Goal: Task Accomplishment & Management: Complete application form

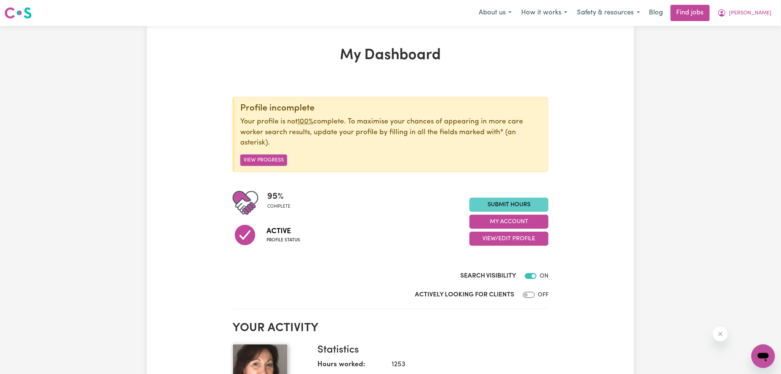
click at [506, 207] on link "Submit Hours" at bounding box center [508, 204] width 79 height 14
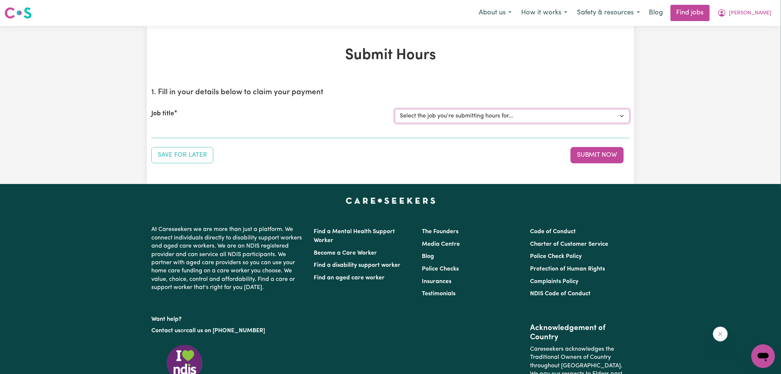
click at [499, 111] on select "Select the job you're submitting hours for... [[PERSON_NAME]] Care worker neede…" at bounding box center [512, 116] width 235 height 14
select select "1640"
click at [395, 109] on select "Select the job you're submitting hours for... [[PERSON_NAME]] Care worker neede…" at bounding box center [512, 116] width 235 height 14
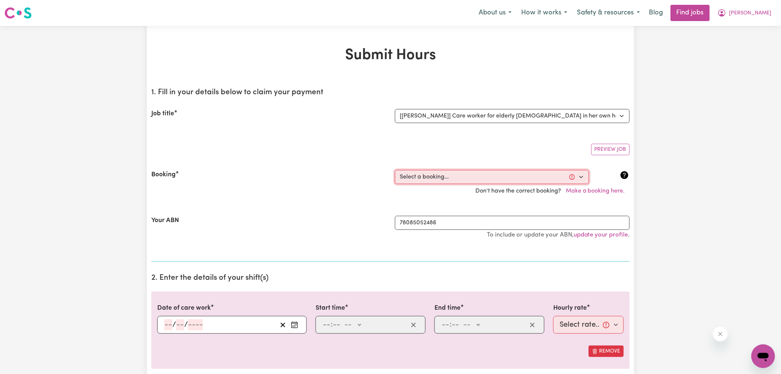
click at [454, 177] on select "Select a booking... [DATE] 11:00am to 06:00pm (RECURRING) [DATE] 11:00am to 06:…" at bounding box center [492, 177] width 194 height 14
click at [333, 182] on div "Booking" at bounding box center [269, 177] width 244 height 14
click at [595, 192] on button "Make a booking here." at bounding box center [595, 191] width 69 height 14
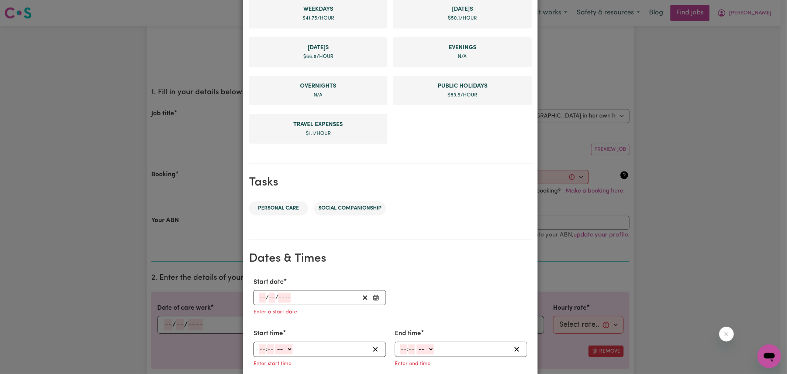
scroll to position [316, 0]
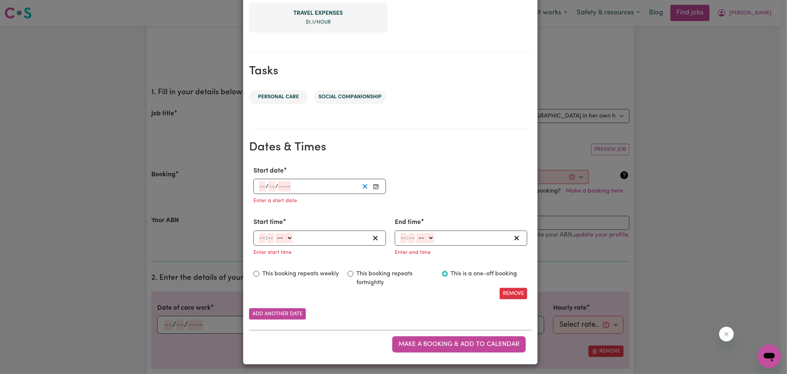
click at [367, 182] on button "Clear Start date" at bounding box center [364, 186] width 11 height 10
click at [374, 185] on rect "Enter Start date" at bounding box center [376, 186] width 5 height 4
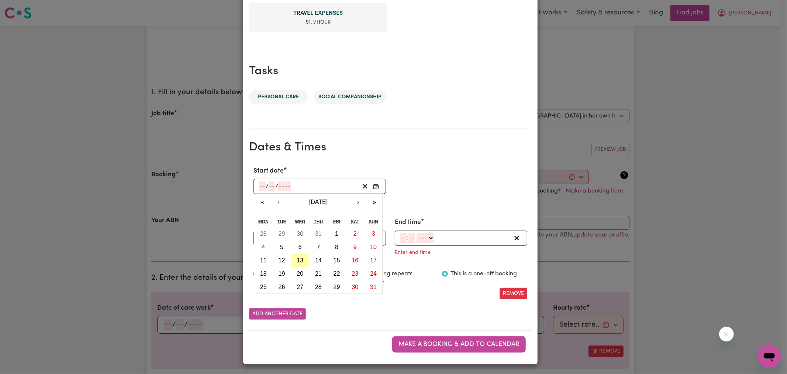
click at [299, 259] on abbr "13" at bounding box center [300, 260] width 7 height 6
type input "[DATE]"
type input "13"
type input "8"
type input "2025"
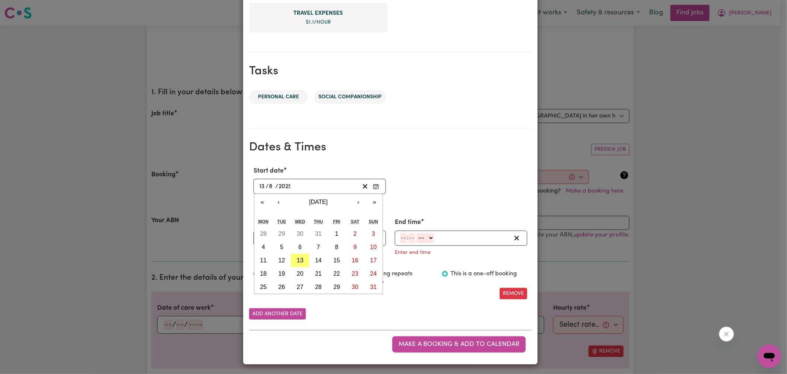
scroll to position [301, 0]
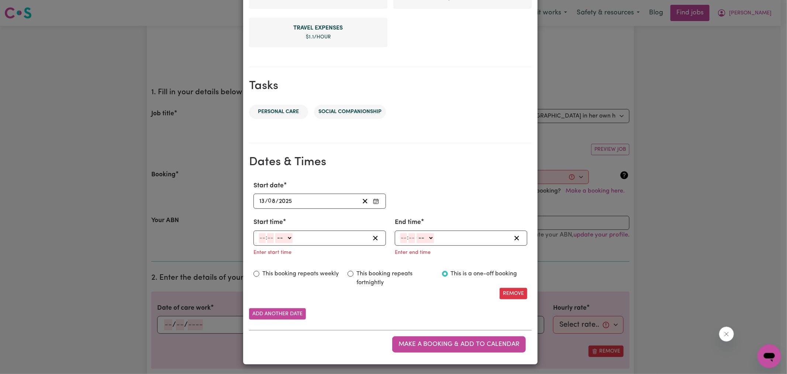
drag, startPoint x: 260, startPoint y: 237, endPoint x: 277, endPoint y: 230, distance: 18.2
click at [260, 237] on input "number" at bounding box center [262, 238] width 7 height 10
type input "7"
type input "0"
select select "am"
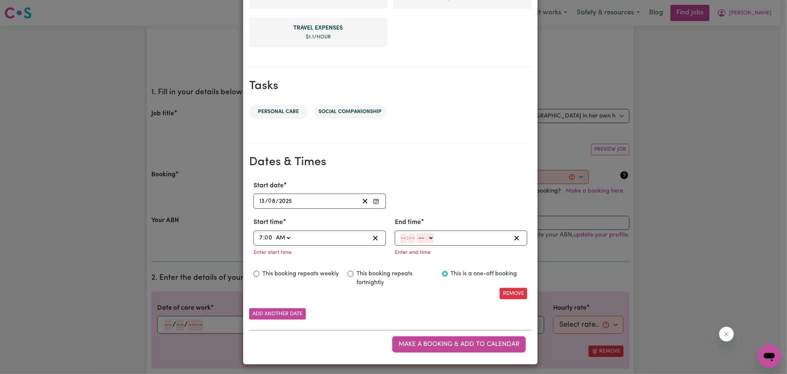
type input "07:00"
type input "7"
type input "01"
select select "am"
type input "07:01"
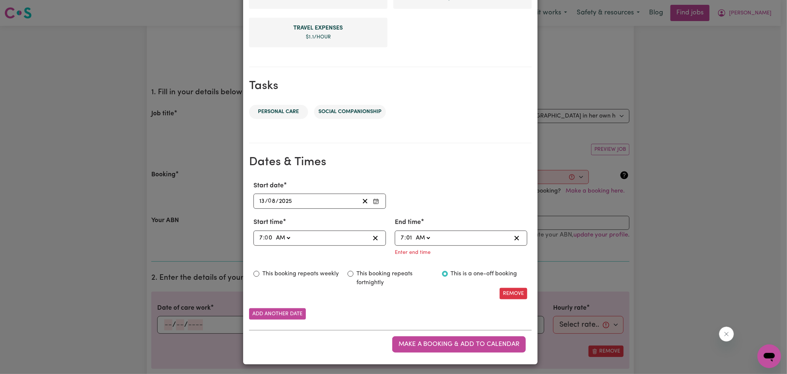
type input "1"
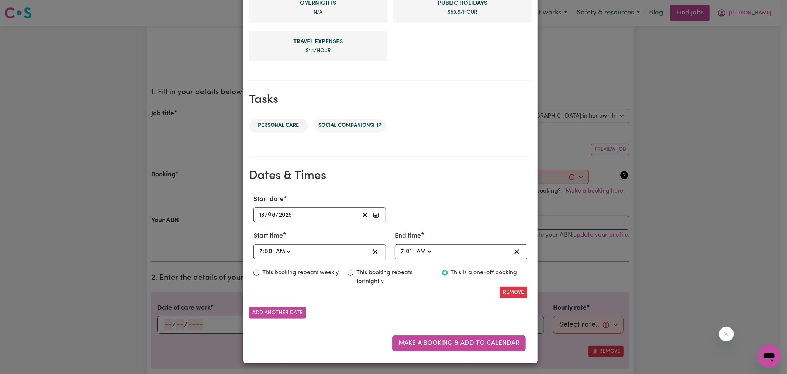
scroll to position [286, 0]
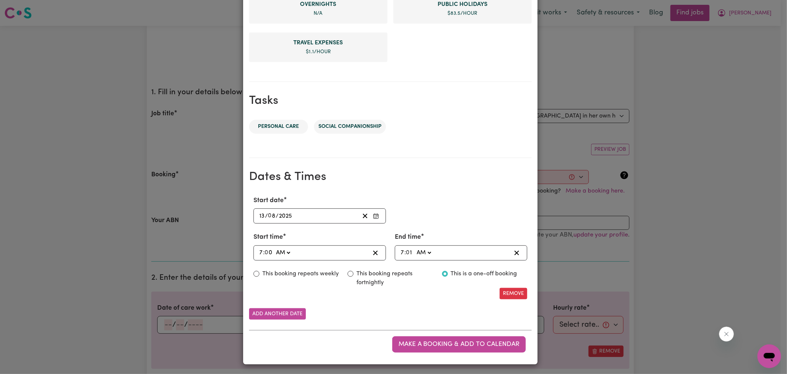
click at [455, 182] on h2 "Dates & Times" at bounding box center [390, 177] width 283 height 14
click at [442, 345] on span "Make a booking & add to calendar" at bounding box center [459, 344] width 121 height 6
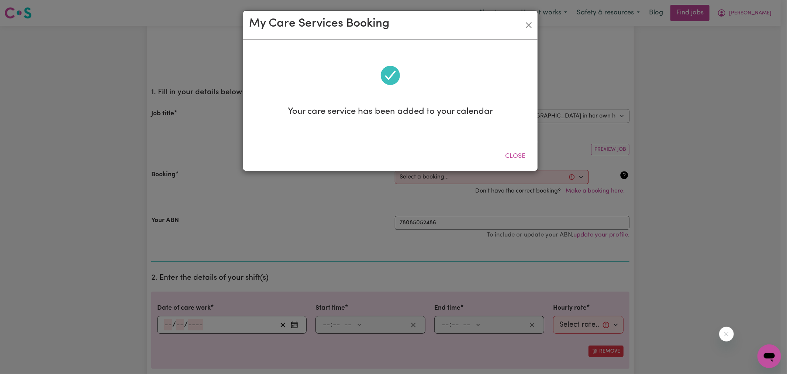
scroll to position [0, 0]
click at [509, 156] on button "Close" at bounding box center [515, 156] width 33 height 16
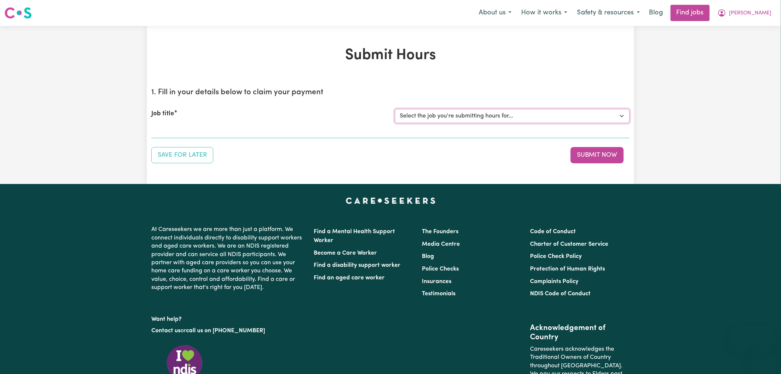
drag, startPoint x: 0, startPoint y: 0, endPoint x: 455, endPoint y: 116, distance: 469.9
click at [455, 117] on select "Select the job you're submitting hours for... [[PERSON_NAME]] Care worker neede…" at bounding box center [512, 116] width 235 height 14
select select "1640"
click at [395, 109] on select "Select the job you're submitting hours for... [[PERSON_NAME]] Care worker neede…" at bounding box center [512, 116] width 235 height 14
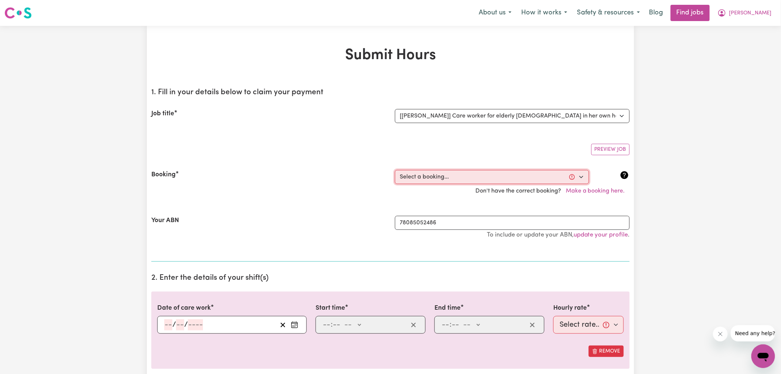
click at [437, 176] on select "Select a booking... Fri, July 25, 2025 - 11:00am to 06:00pm (RECURRING) Fri, Au…" at bounding box center [492, 177] width 194 height 14
select select "357611"
click at [395, 170] on select "Select a booking... Fri, July 25, 2025 - 11:00am to 06:00pm (RECURRING) Fri, Au…" at bounding box center [492, 177] width 194 height 14
type input "[DATE]"
type input "13"
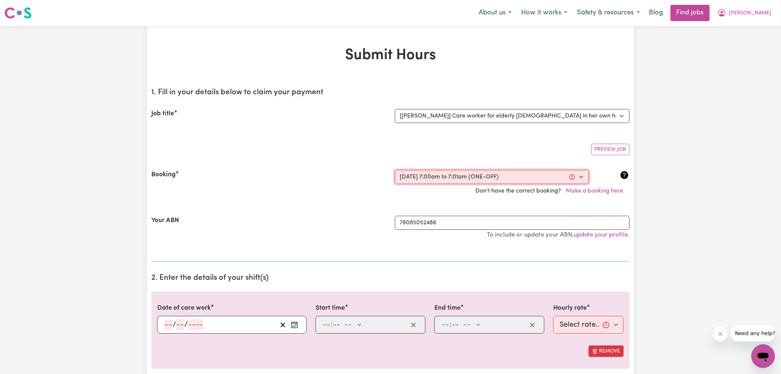
type input "8"
type input "2025"
type input "07:00"
type input "7"
type input "0"
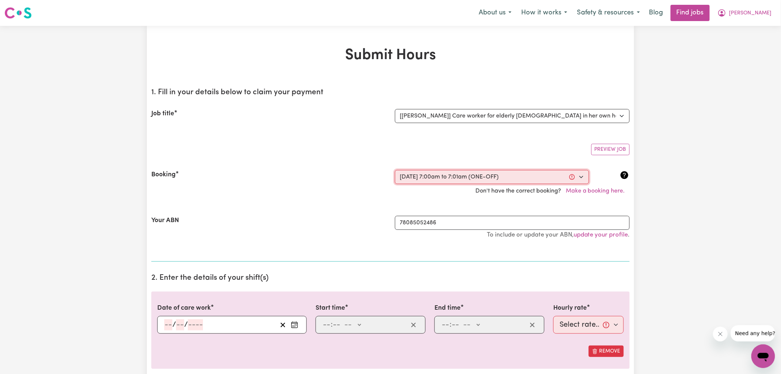
select select "am"
type input "07:01"
type input "7"
type input "1"
select select "am"
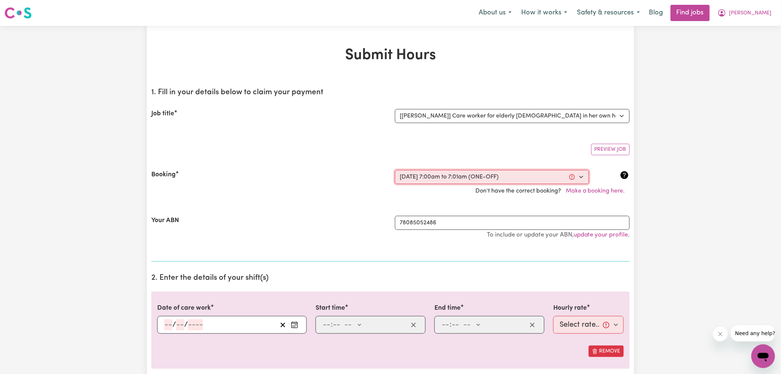
select select "41.75-Weekday"
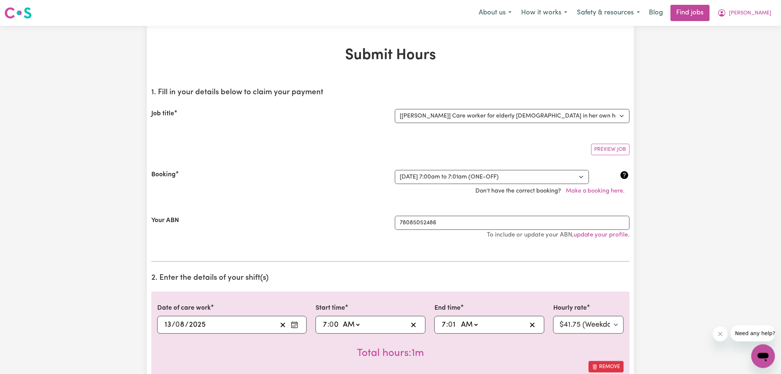
click at [298, 195] on div "Don't have the correct booking? Make a booking here." at bounding box center [390, 191] width 487 height 14
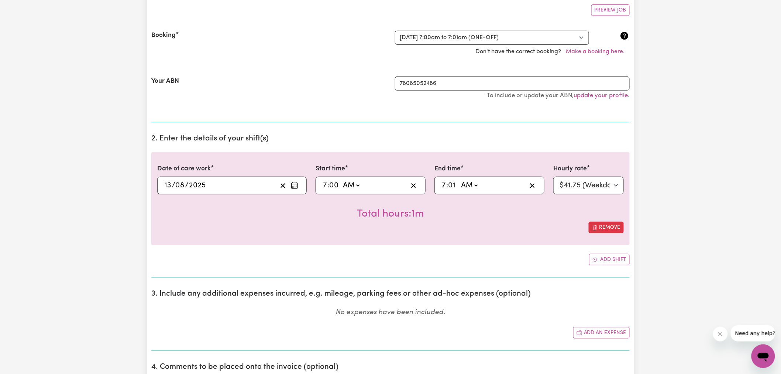
scroll to position [205, 0]
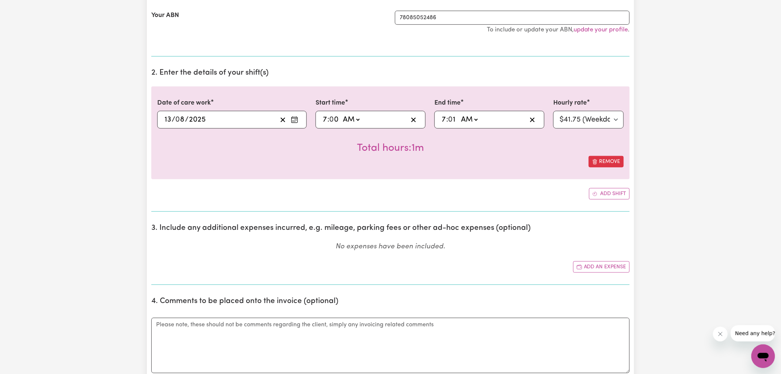
click at [295, 120] on icon "Enter the date of care work" at bounding box center [294, 119] width 7 height 7
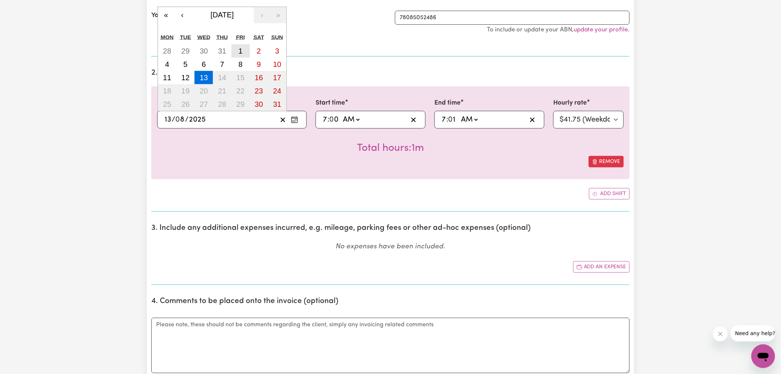
click at [238, 51] on button "1" at bounding box center [240, 50] width 18 height 13
type input "2025-08-01"
type input "1"
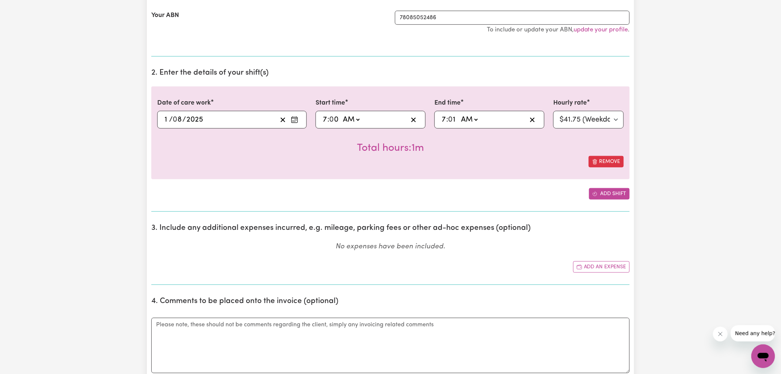
click at [605, 196] on button "Add shift" at bounding box center [609, 193] width 41 height 11
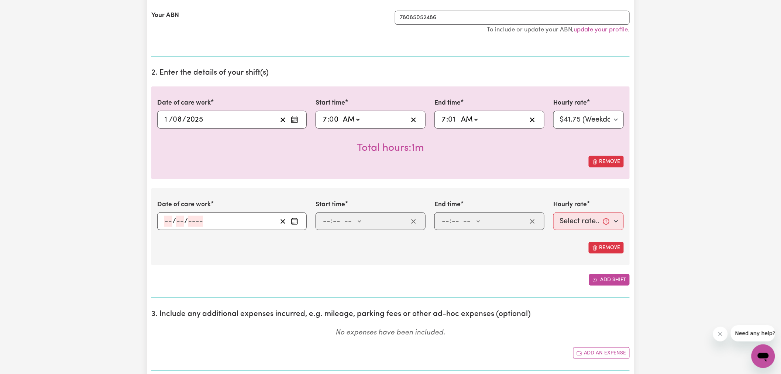
click at [605, 280] on button "Add shift" at bounding box center [609, 279] width 41 height 11
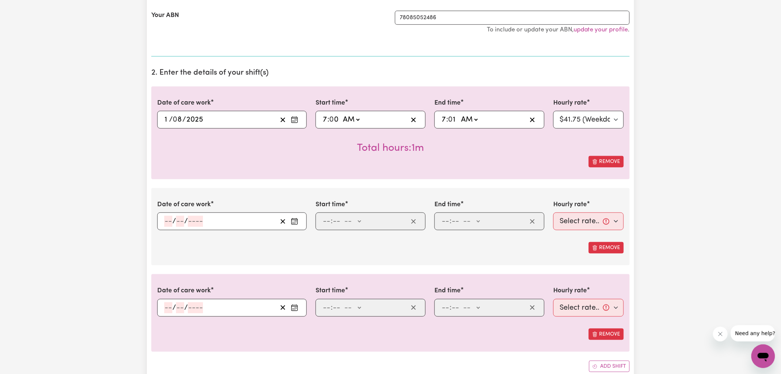
click at [297, 222] on icon "Enter the date of care work" at bounding box center [294, 220] width 7 height 7
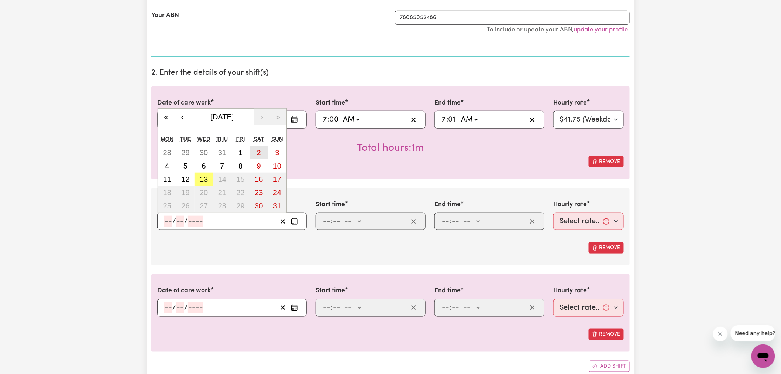
click at [259, 149] on abbr "2" at bounding box center [259, 152] width 4 height 8
type input "2025-08-02"
type input "2"
type input "8"
type input "2025"
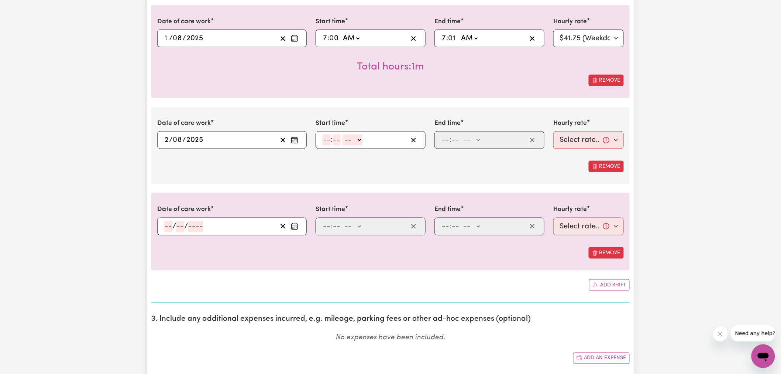
scroll to position [287, 0]
click at [297, 227] on rect "Enter the date of care work" at bounding box center [295, 226] width 6 height 6
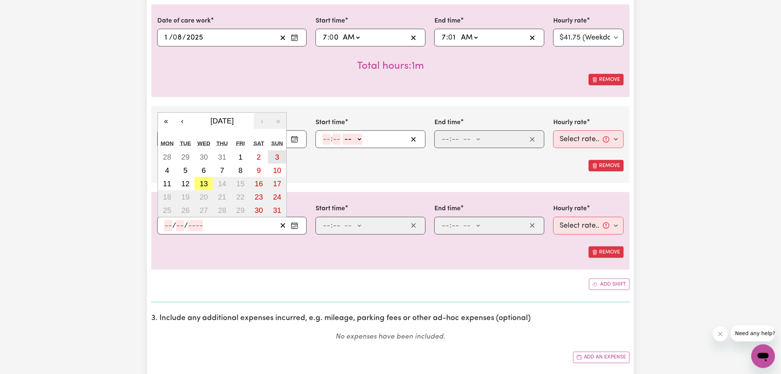
click at [275, 159] on button "3" at bounding box center [277, 156] width 18 height 13
type input "2025-08-03"
type input "3"
type input "8"
type input "2025"
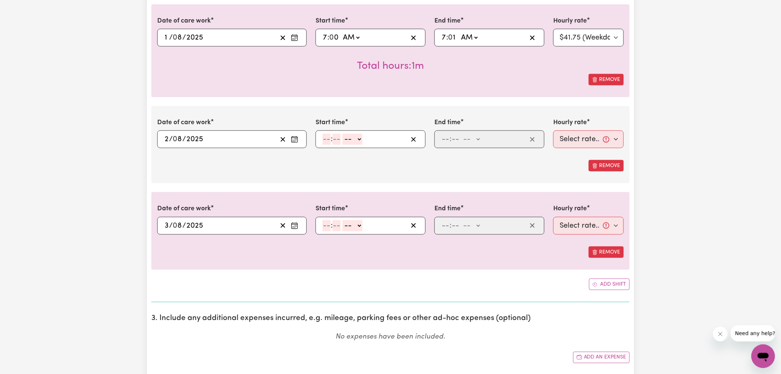
click at [273, 264] on div "Date of care work 2025-08-03 3 / 0 8 / 2025 « ‹ August 2025 › » Mon Tue Wed Thu…" at bounding box center [390, 230] width 478 height 77
click at [324, 39] on input "7" at bounding box center [325, 37] width 5 height 11
type input "01:00"
type input "1"
type input "11:00"
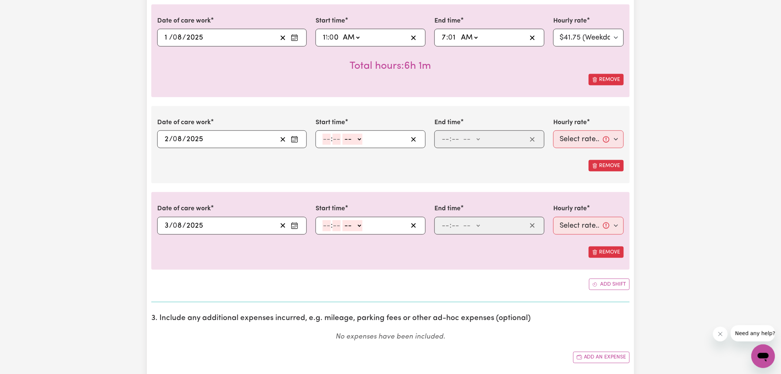
type input "11"
type input "04:01"
type input "4"
type input "06:01"
type input "6"
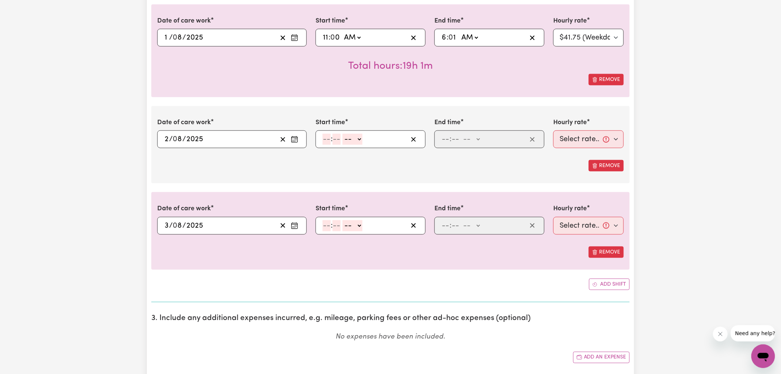
type input "06:00"
type input "0"
select select "pm"
type input "18:00"
click at [323, 141] on input "number" at bounding box center [327, 139] width 8 height 11
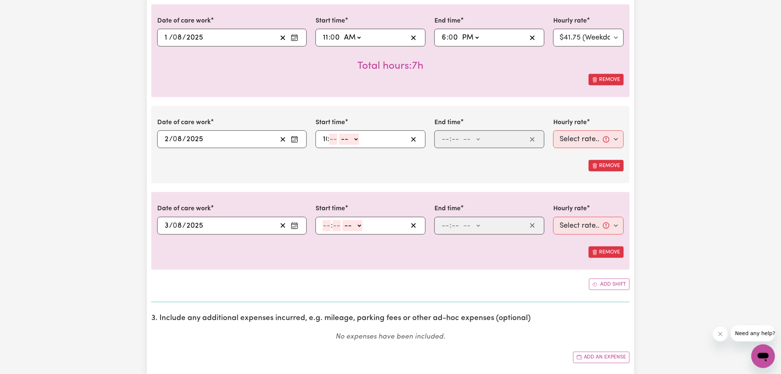
type input "10"
type input "0"
select select "am"
type input "10:00"
type input "11"
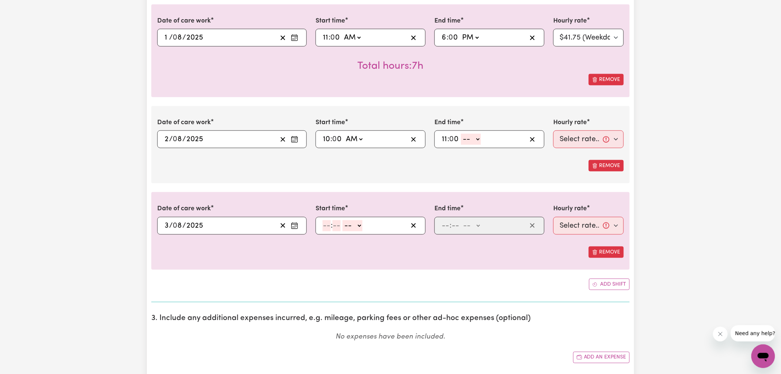
type input "0"
select select "am"
type input "11:00"
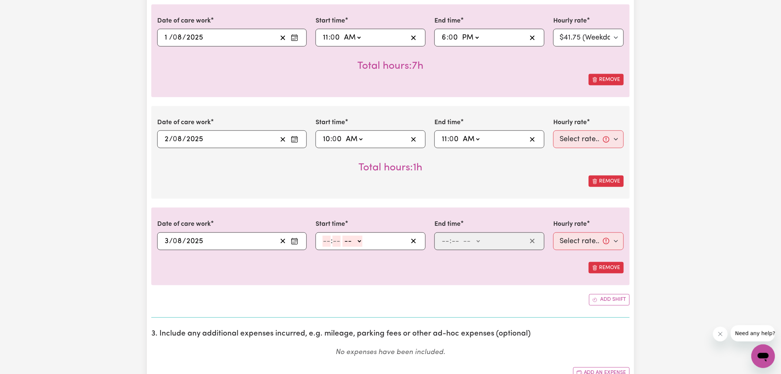
click at [400, 178] on div "Remove" at bounding box center [390, 180] width 467 height 11
click at [569, 134] on select "Select rate... $41.75 (Weekday) $50.10 (Saturday) $66.80 (Sunday) $83.50 (Publi…" at bounding box center [588, 139] width 70 height 18
select select "50.1-Saturday"
click at [553, 130] on select "Select rate... $41.75 (Weekday) $50.10 (Saturday) $66.80 (Sunday) $83.50 (Publi…" at bounding box center [588, 139] width 70 height 18
click at [399, 189] on div "Date of care work 2025-08-02 2 / 0 8 / 2025 « ‹ August 2025 › » Mon Tue Wed Thu…" at bounding box center [390, 152] width 478 height 93
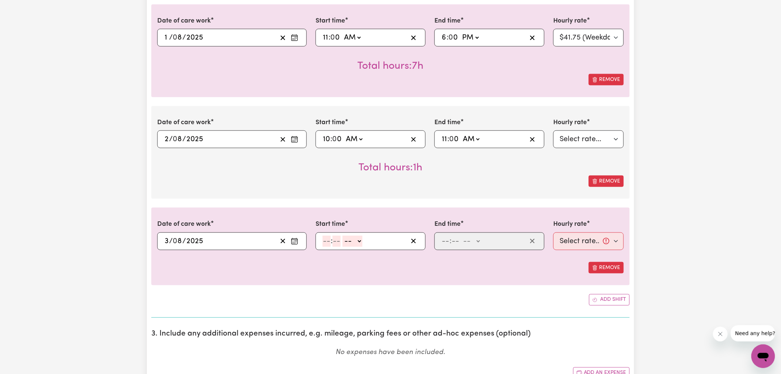
click at [327, 242] on input "number" at bounding box center [327, 240] width 8 height 11
type input "10"
type input "0"
select select "am"
type input "10:00"
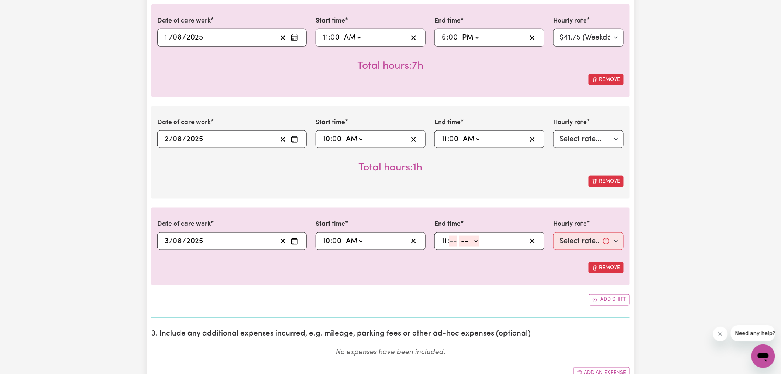
type input "11"
type input "0"
select select "am"
type input "11:00"
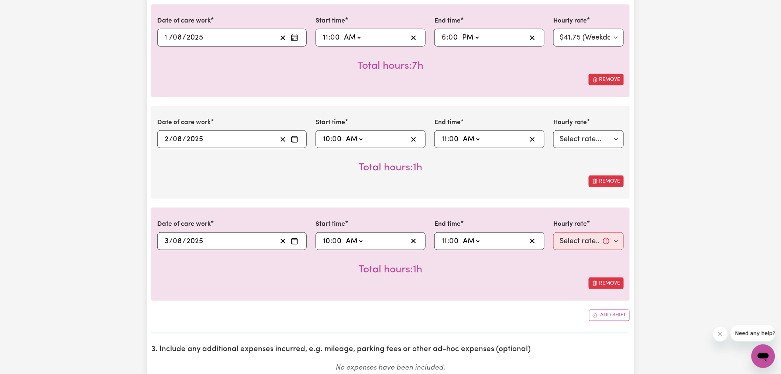
click at [457, 270] on div "Total hours: 1h" at bounding box center [390, 263] width 467 height 27
click at [550, 247] on div "Hourly rate Select rate... $41.75 (Weekday) $50.10 (Saturday) $66.80 (Sunday) $…" at bounding box center [588, 234] width 79 height 30
click at [566, 242] on select "Select rate... $41.75 (Weekday) $50.10 (Saturday) $66.80 (Sunday) $83.50 (Publi…" at bounding box center [588, 241] width 70 height 18
select select "66.8-Sunday"
click at [553, 232] on select "Select rate... $41.75 (Weekday) $50.10 (Saturday) $66.80 (Sunday) $83.50 (Publi…" at bounding box center [588, 241] width 70 height 18
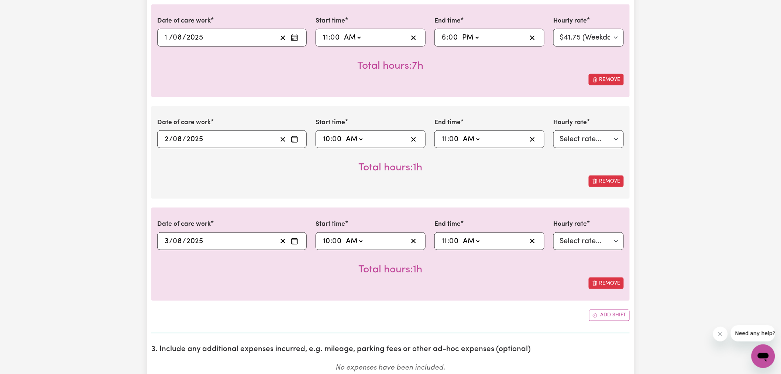
click at [459, 295] on div "Date of care work 2025-08-03 3 / 0 8 / 2025 « ‹ August 2025 › » Mon Tue Wed Thu…" at bounding box center [390, 253] width 478 height 93
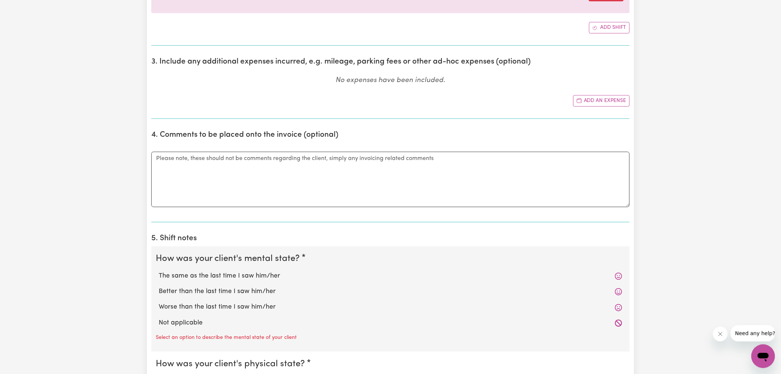
scroll to position [738, 0]
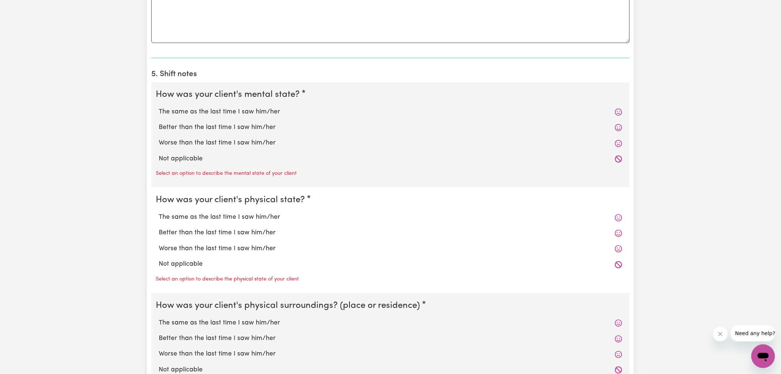
click at [186, 159] on label "Not applicable" at bounding box center [391, 159] width 464 height 10
click at [159, 154] on input "Not applicable" at bounding box center [158, 154] width 0 height 0
radio input "true"
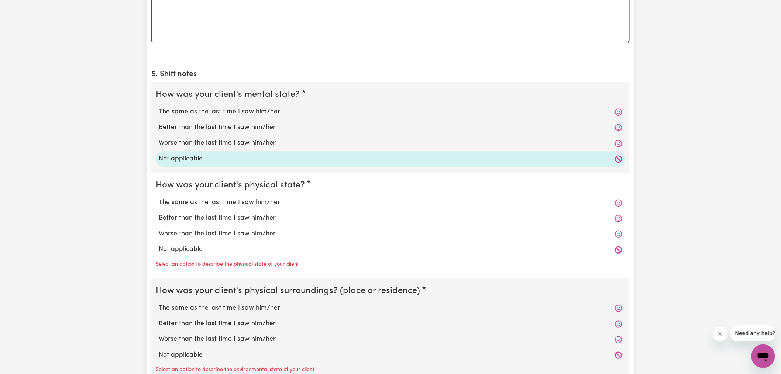
click at [180, 248] on label "Not applicable" at bounding box center [391, 249] width 464 height 10
click at [159, 244] on input "Not applicable" at bounding box center [158, 244] width 0 height 0
radio input "true"
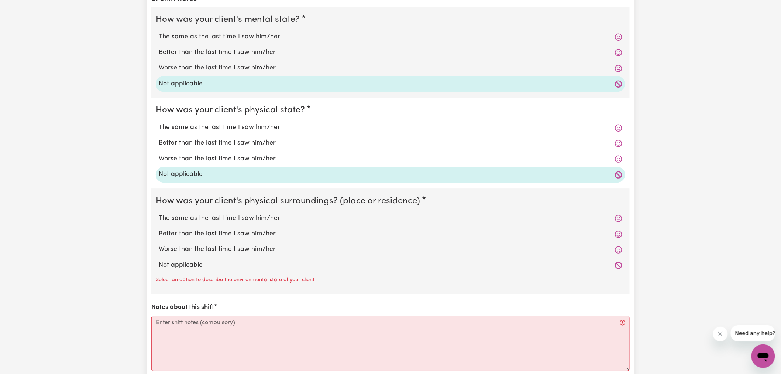
scroll to position [861, 0]
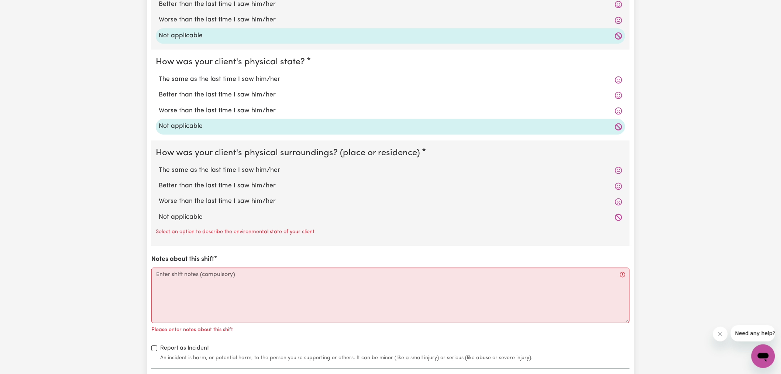
click at [189, 216] on label "Not applicable" at bounding box center [391, 217] width 464 height 10
click at [159, 212] on input "Not applicable" at bounding box center [158, 212] width 0 height 0
radio input "true"
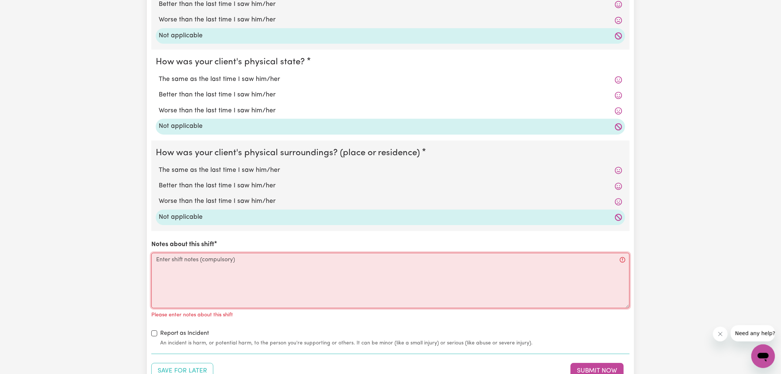
click at [191, 283] on textarea "Notes about this shift" at bounding box center [390, 279] width 478 height 55
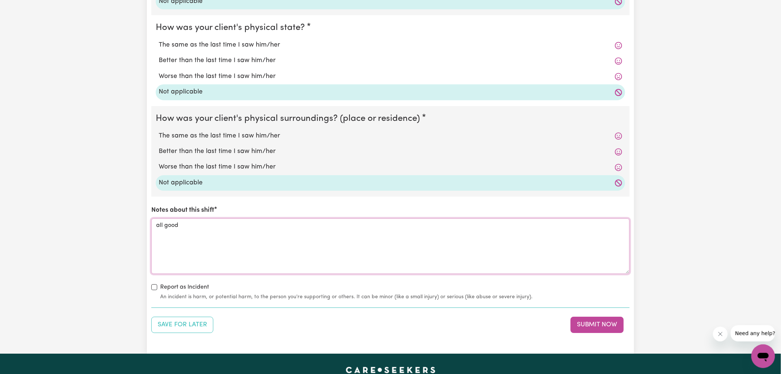
scroll to position [943, 0]
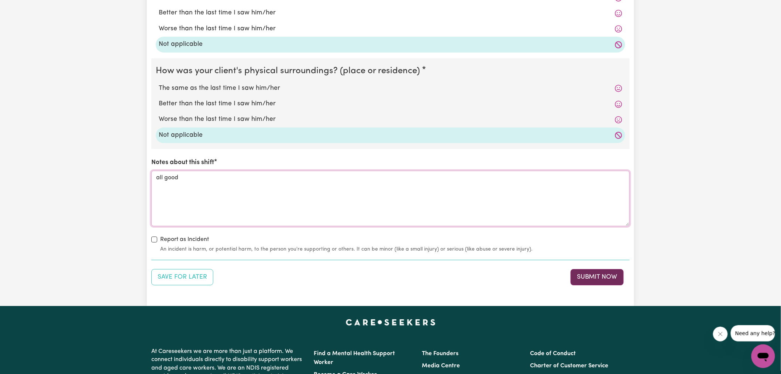
type textarea "all good"
click at [582, 278] on button "Submit Now" at bounding box center [597, 277] width 53 height 16
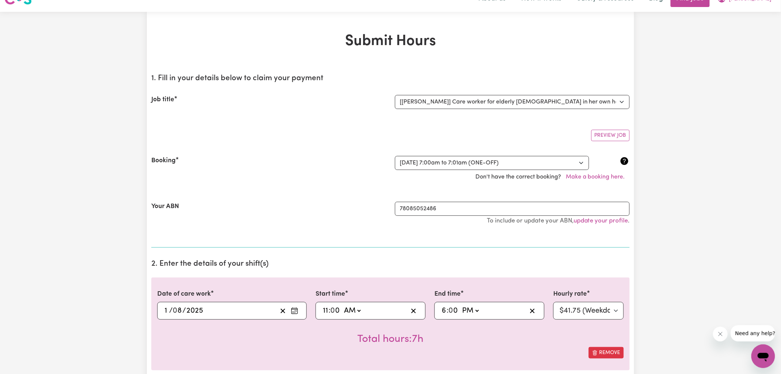
scroll to position [0, 0]
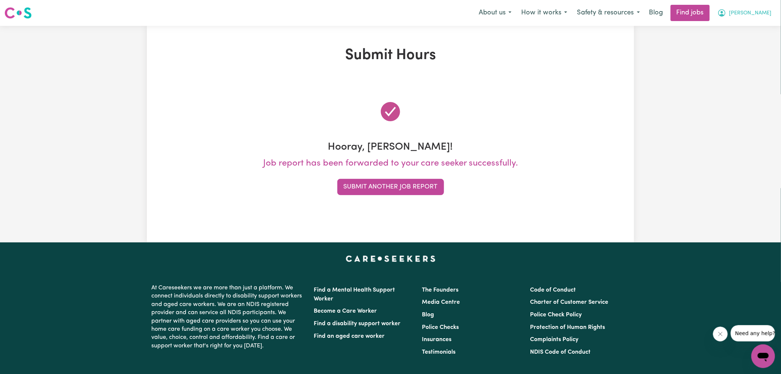
click at [726, 17] on icon "My Account" at bounding box center [721, 12] width 7 height 7
click at [737, 54] on link "Logout" at bounding box center [747, 56] width 58 height 14
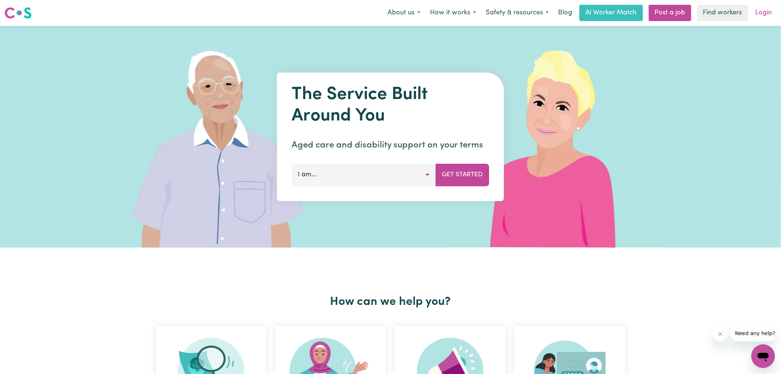
click at [765, 7] on link "Login" at bounding box center [763, 13] width 25 height 16
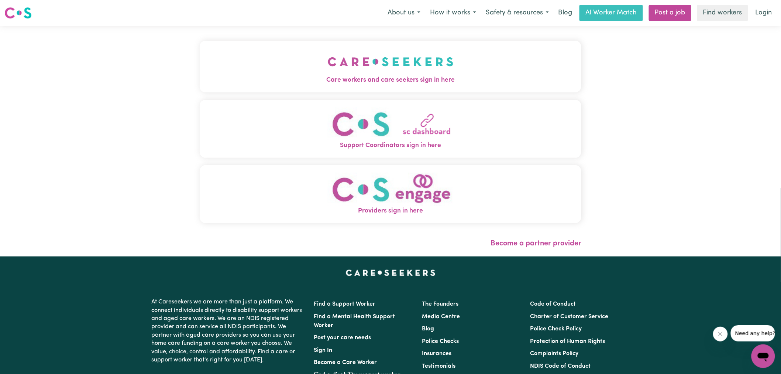
click at [375, 71] on img "Care workers and care seekers sign in here" at bounding box center [391, 61] width 126 height 27
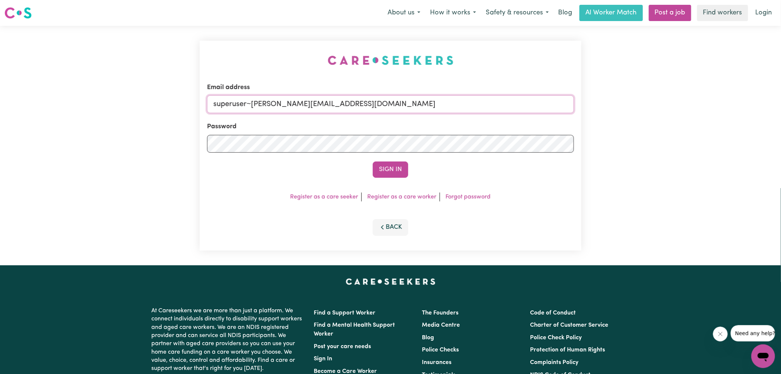
click at [378, 102] on input "superuser~florina.nero@hotmail.com" at bounding box center [390, 104] width 367 height 18
type input "yvonne@careseekers.com.au"
click at [373, 161] on button "Sign In" at bounding box center [390, 169] width 35 height 16
